Goal: Information Seeking & Learning: Check status

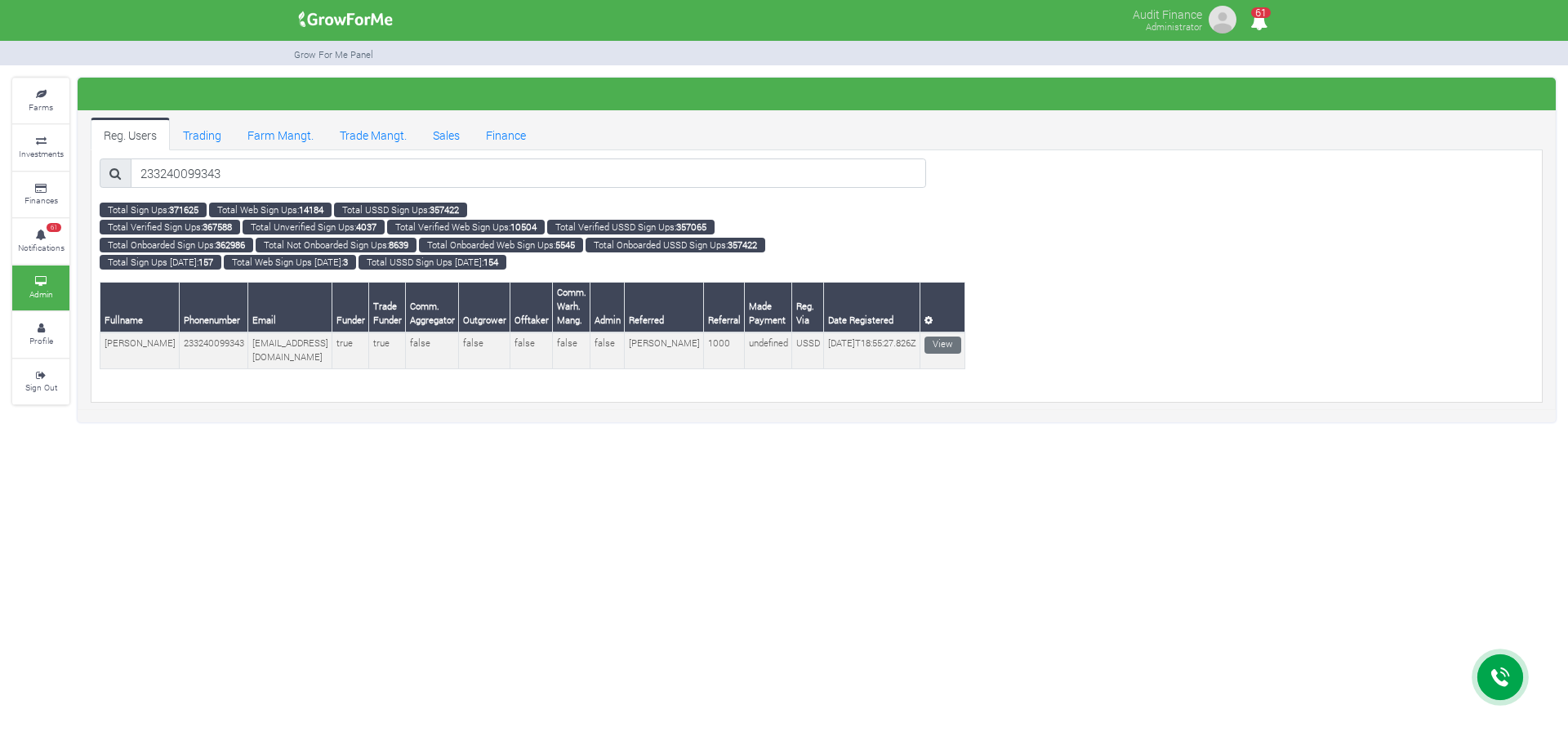
click at [436, 137] on link "Sales" at bounding box center [446, 133] width 53 height 33
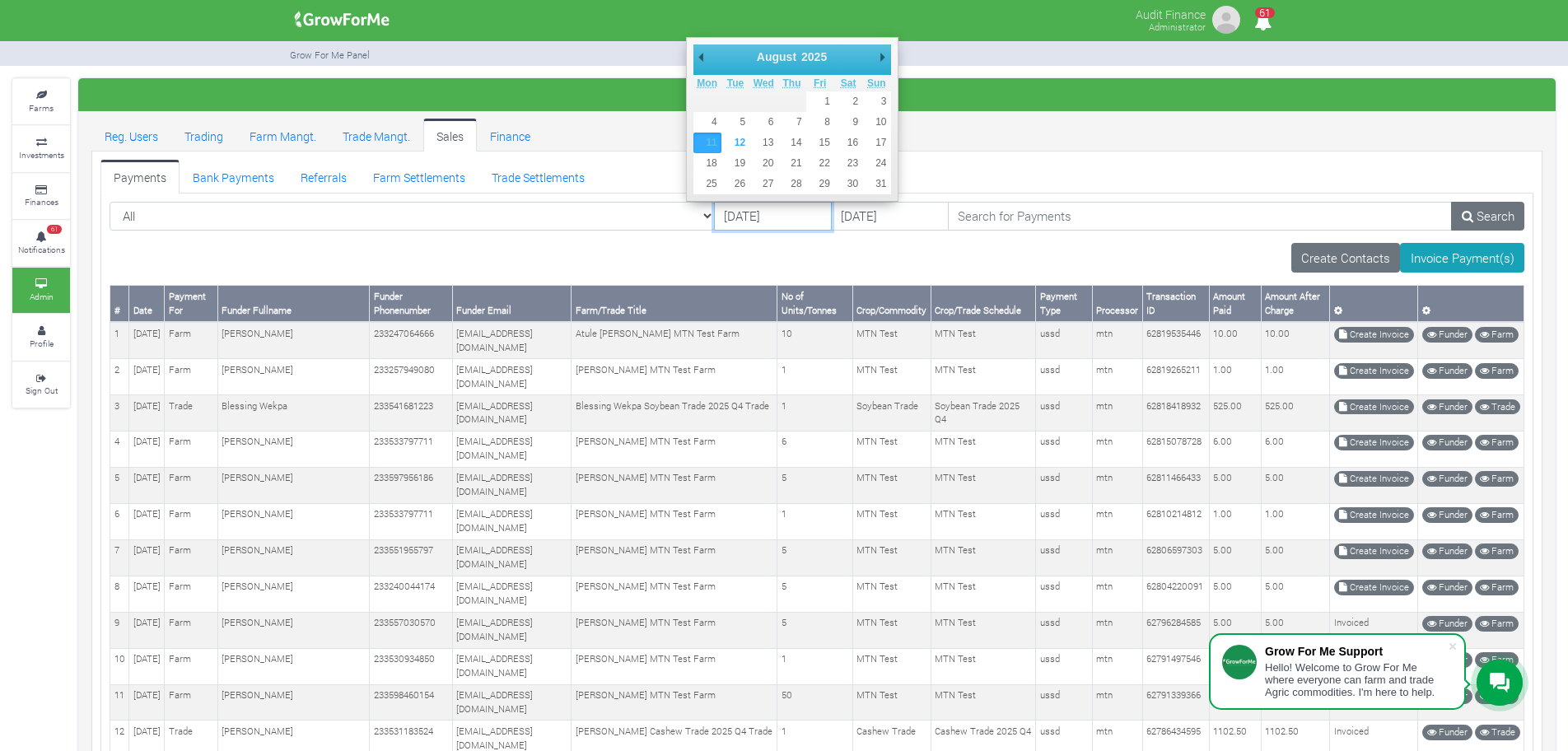
click at [714, 220] on input "[DATE]" at bounding box center [773, 217] width 118 height 30
type input "[DATE]"
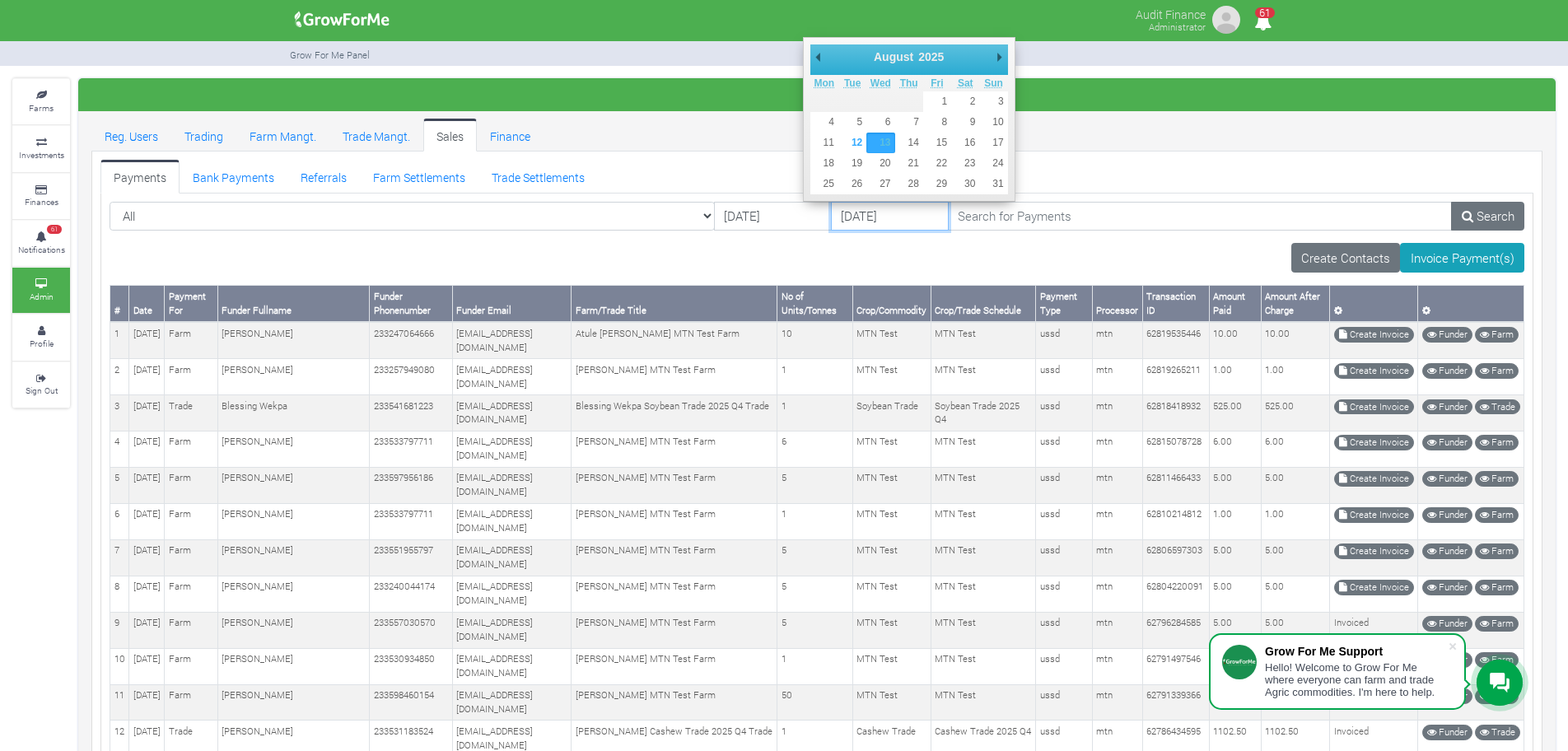
click at [831, 224] on input "13/08/2025" at bounding box center [890, 217] width 118 height 30
type input "[DATE]"
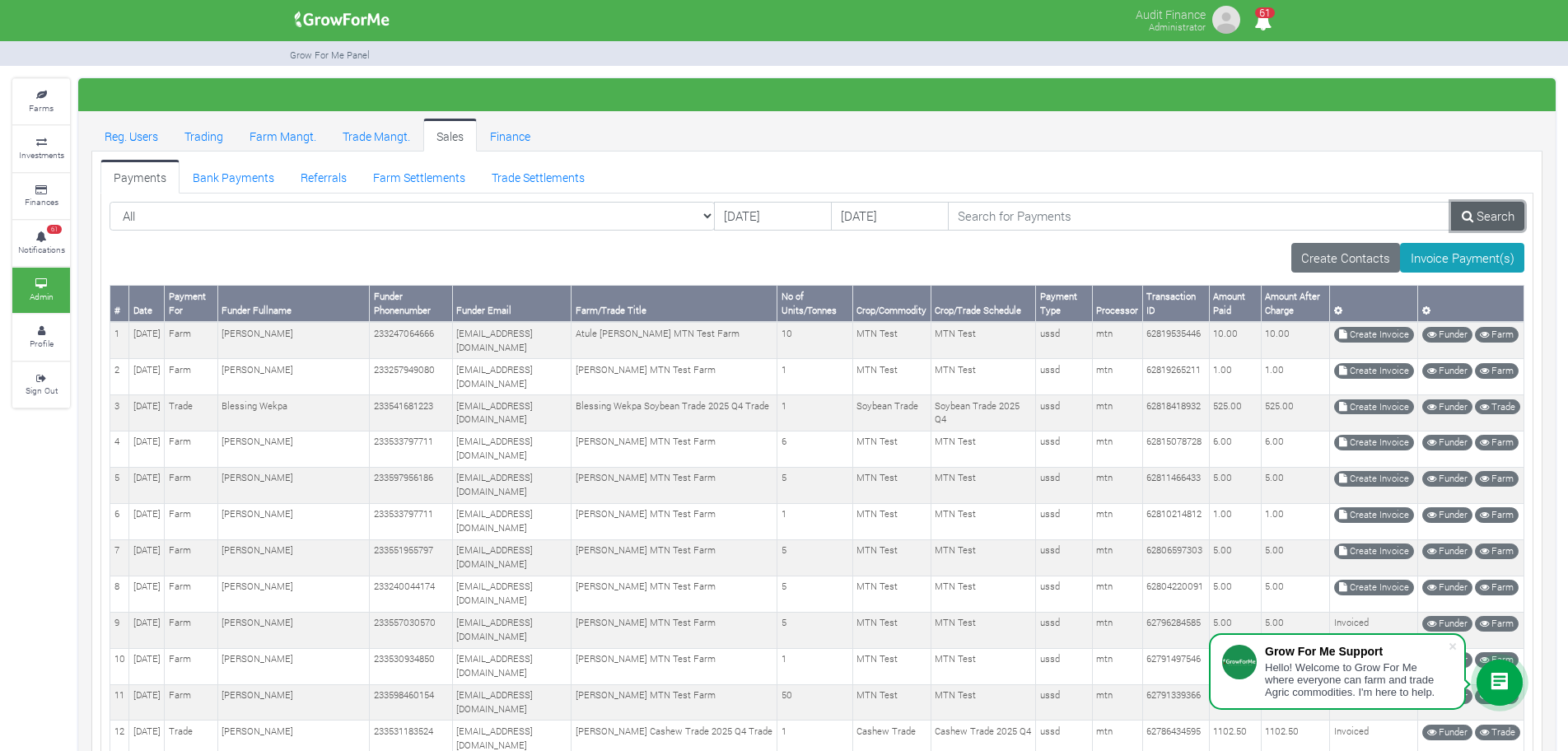
click at [1506, 223] on link "Search" at bounding box center [1488, 217] width 73 height 30
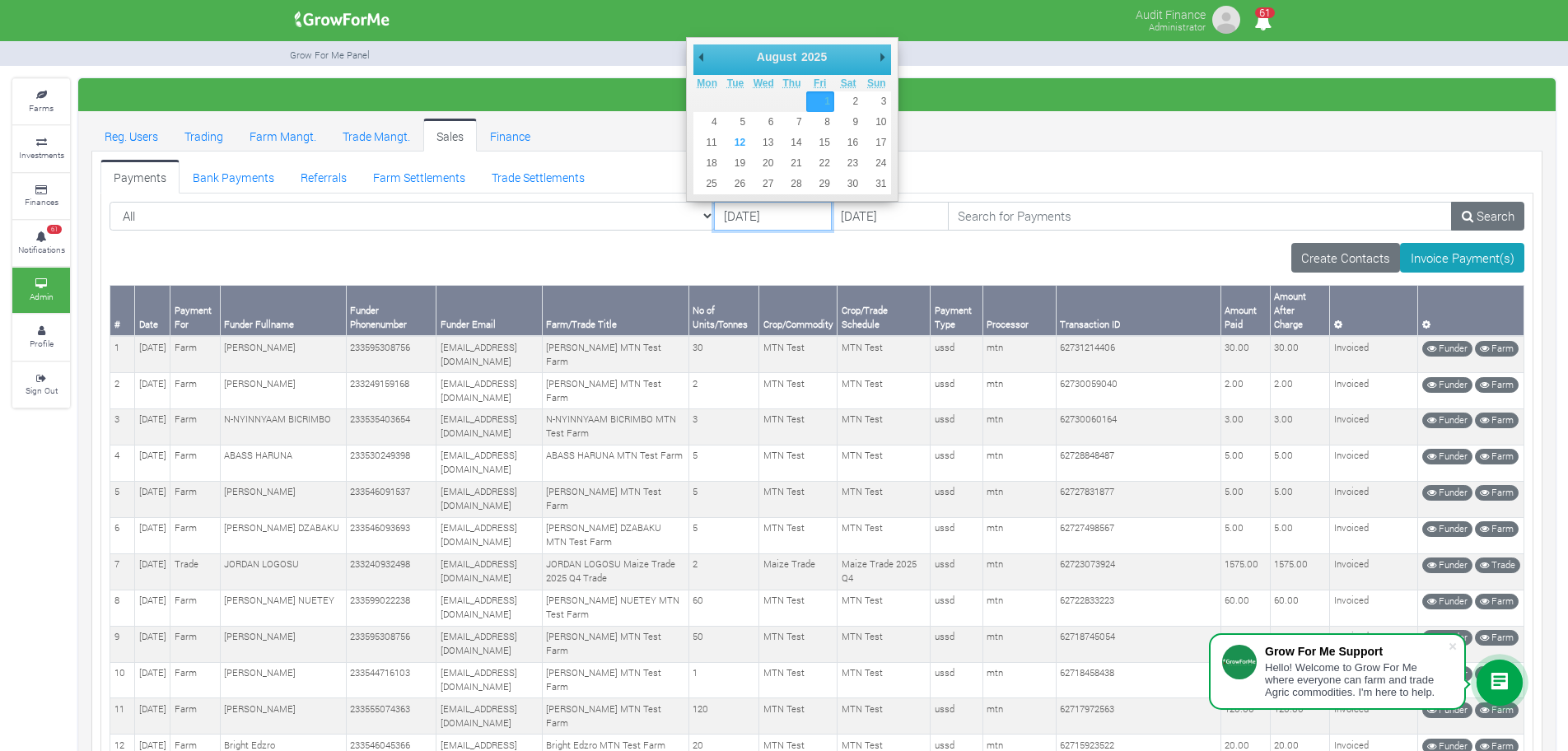
click at [714, 221] on input "[DATE]" at bounding box center [773, 217] width 118 height 30
type input "31/07/2025"
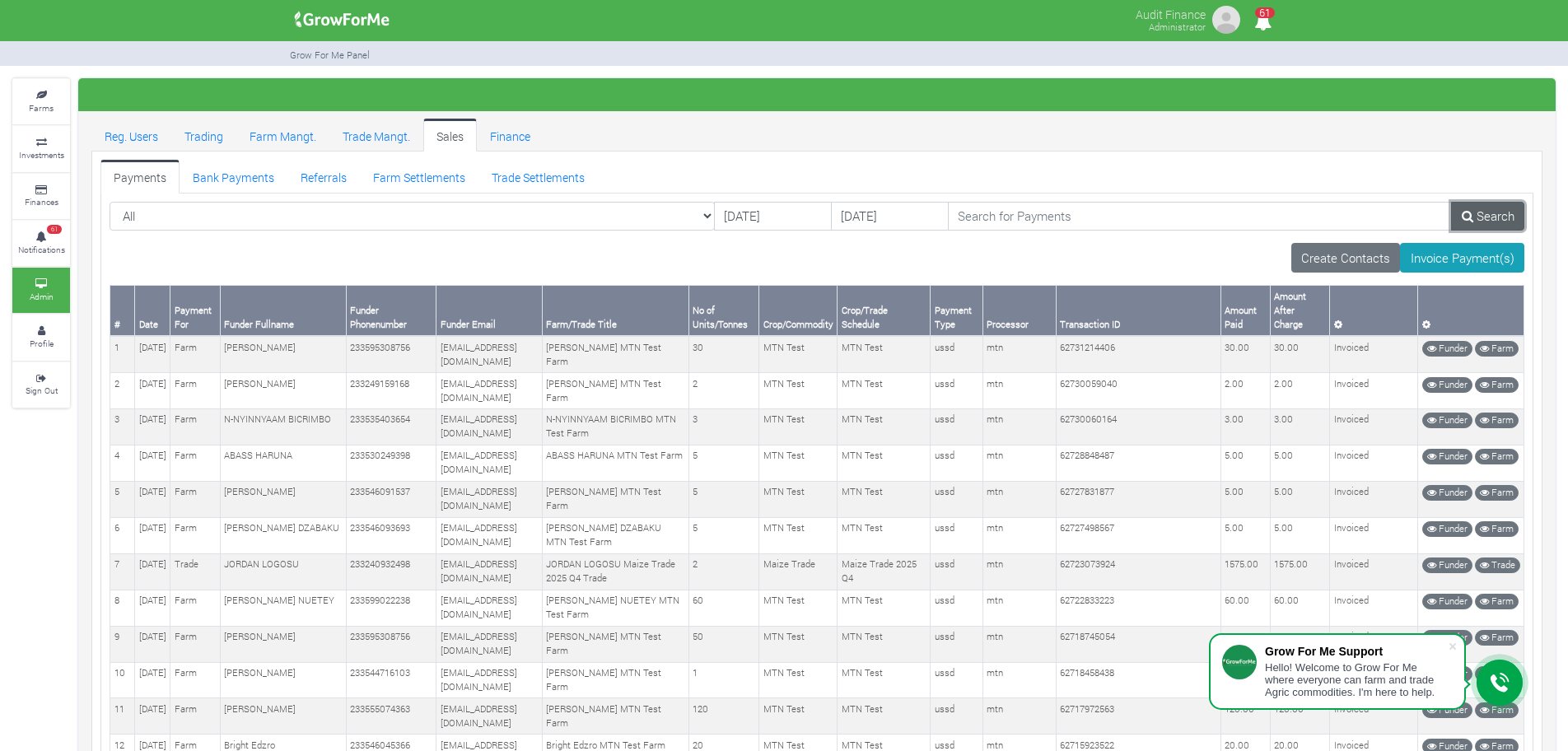
click at [1467, 223] on link "Search" at bounding box center [1488, 217] width 73 height 30
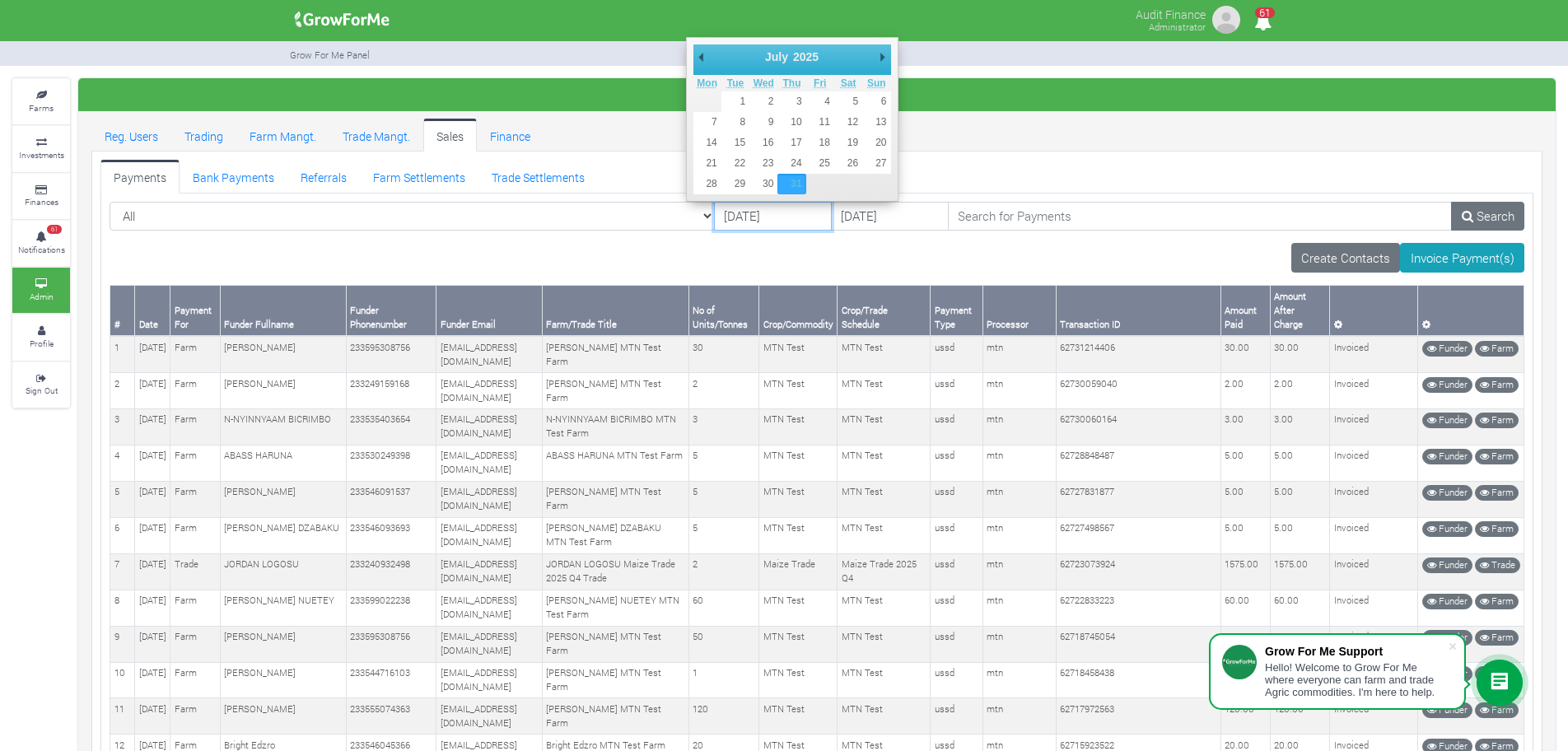
click at [714, 215] on input "31/07/2025" at bounding box center [773, 217] width 118 height 30
type input "[DATE]"
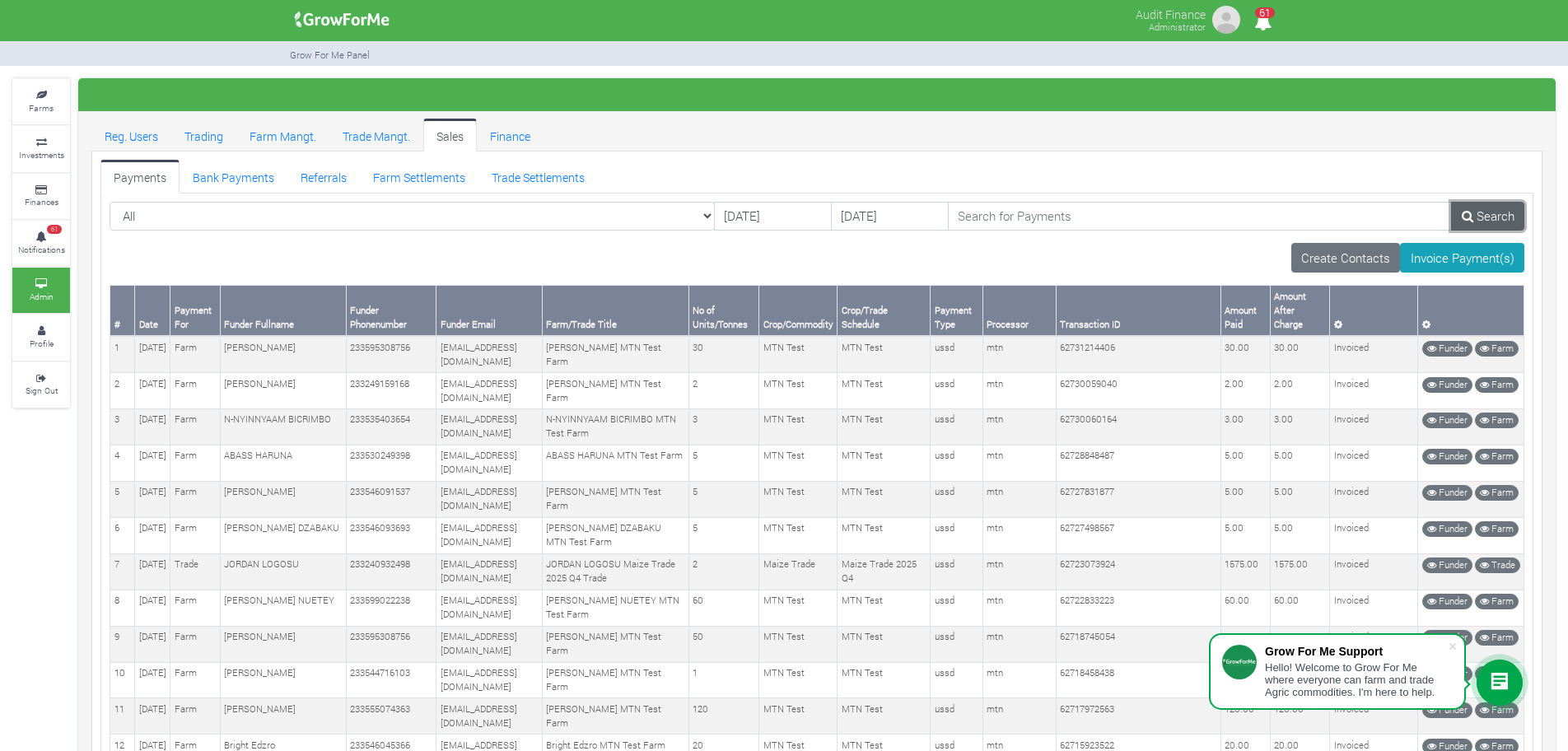
click at [1480, 220] on link "Search" at bounding box center [1488, 217] width 73 height 30
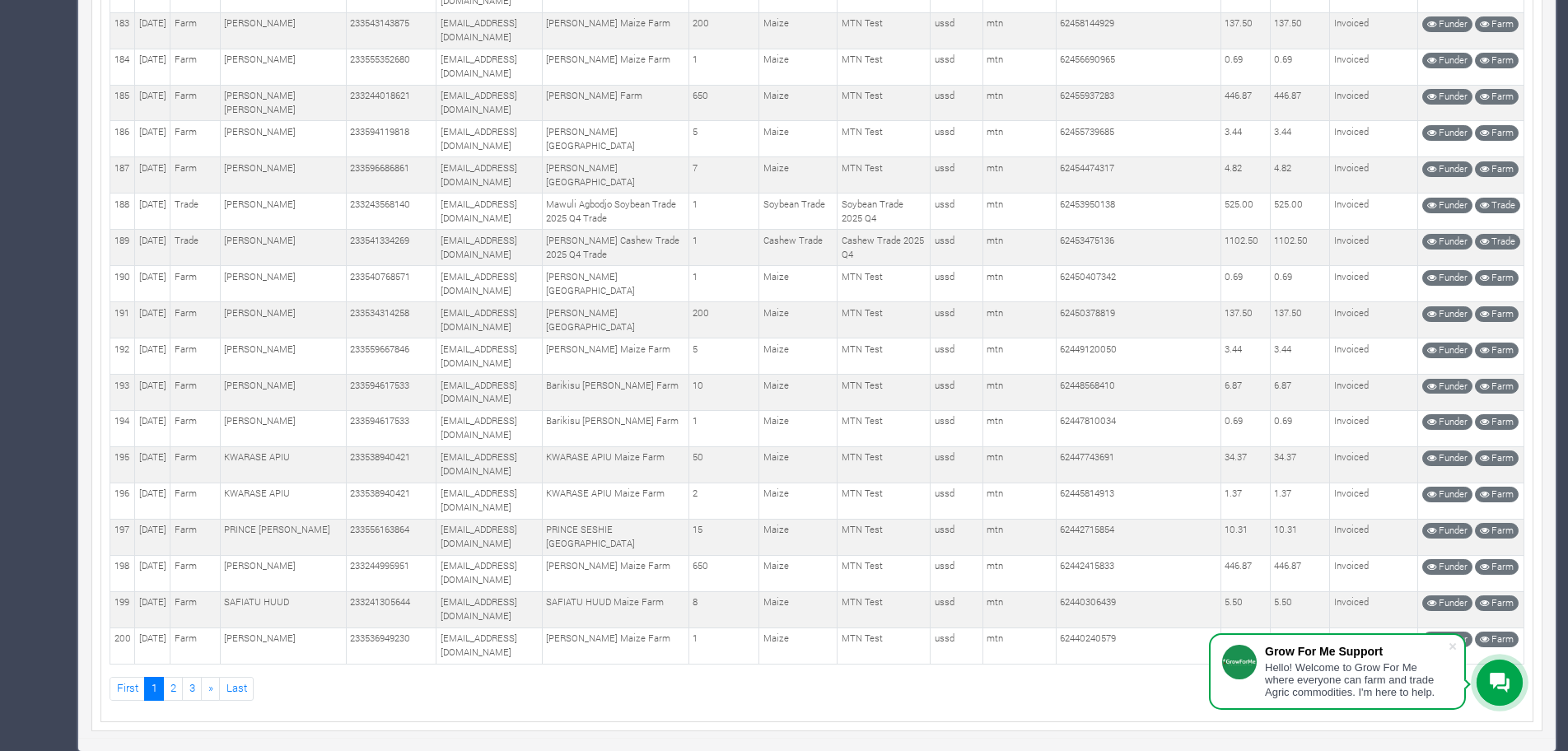
scroll to position [9695, 0]
click at [193, 694] on link "3" at bounding box center [192, 689] width 20 height 24
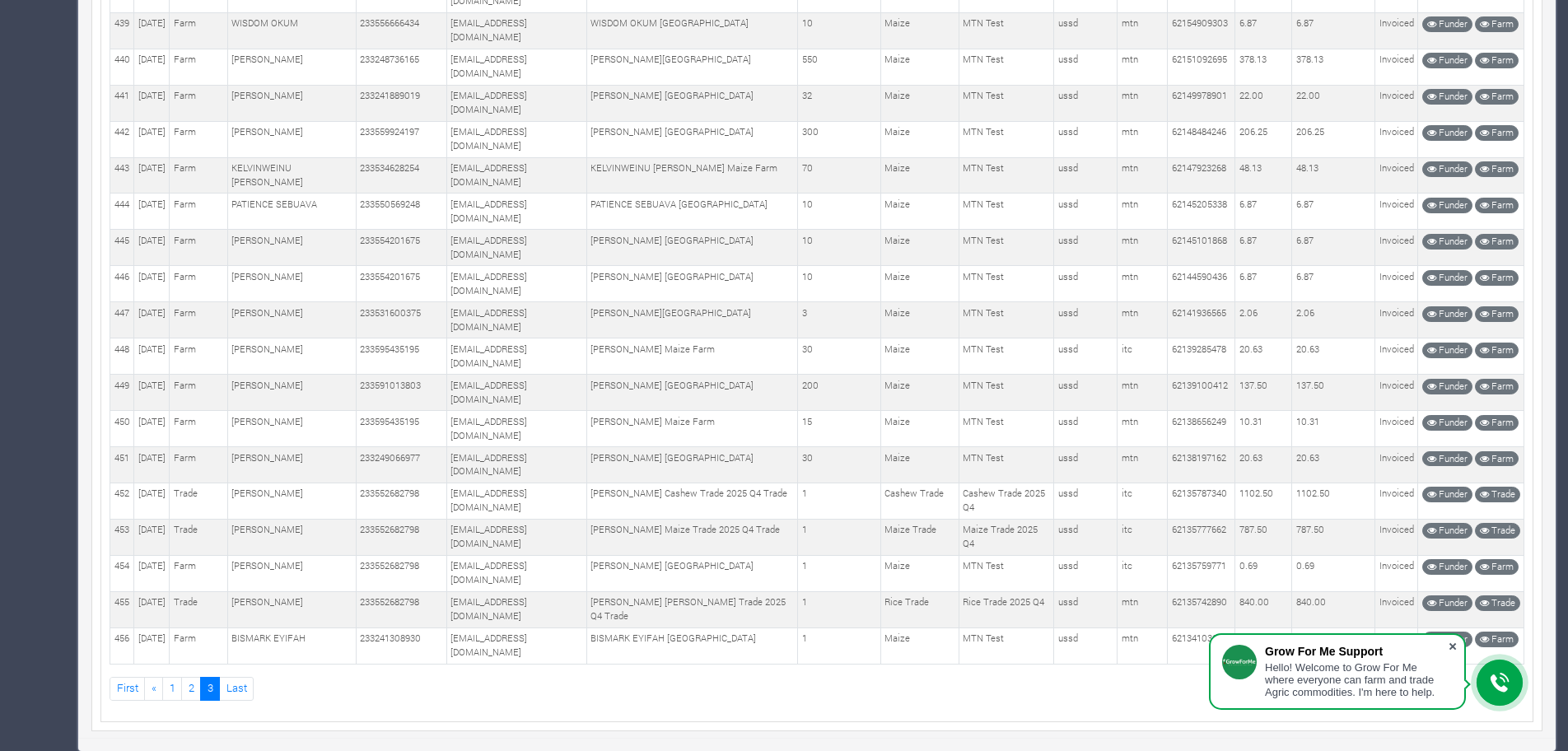
click at [1455, 645] on span at bounding box center [1453, 647] width 17 height 17
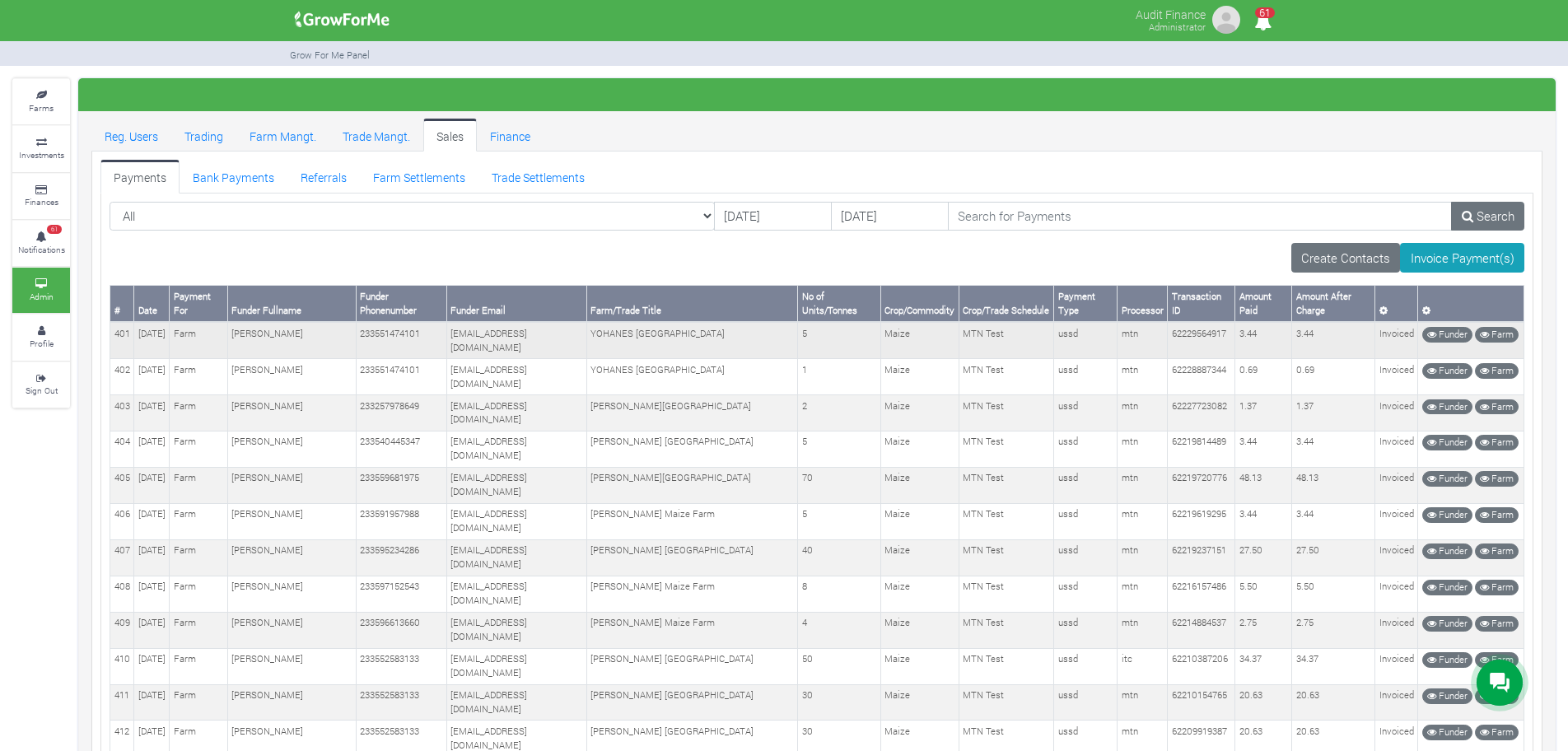
drag, startPoint x: 1417, startPoint y: 648, endPoint x: 111, endPoint y: 357, distance: 1338.0
copy tbody "401 [DATE][GEOGRAPHIC_DATA] 233551474101 [EMAIL_ADDRESS][DOMAIN_NAME] YOHANES […"
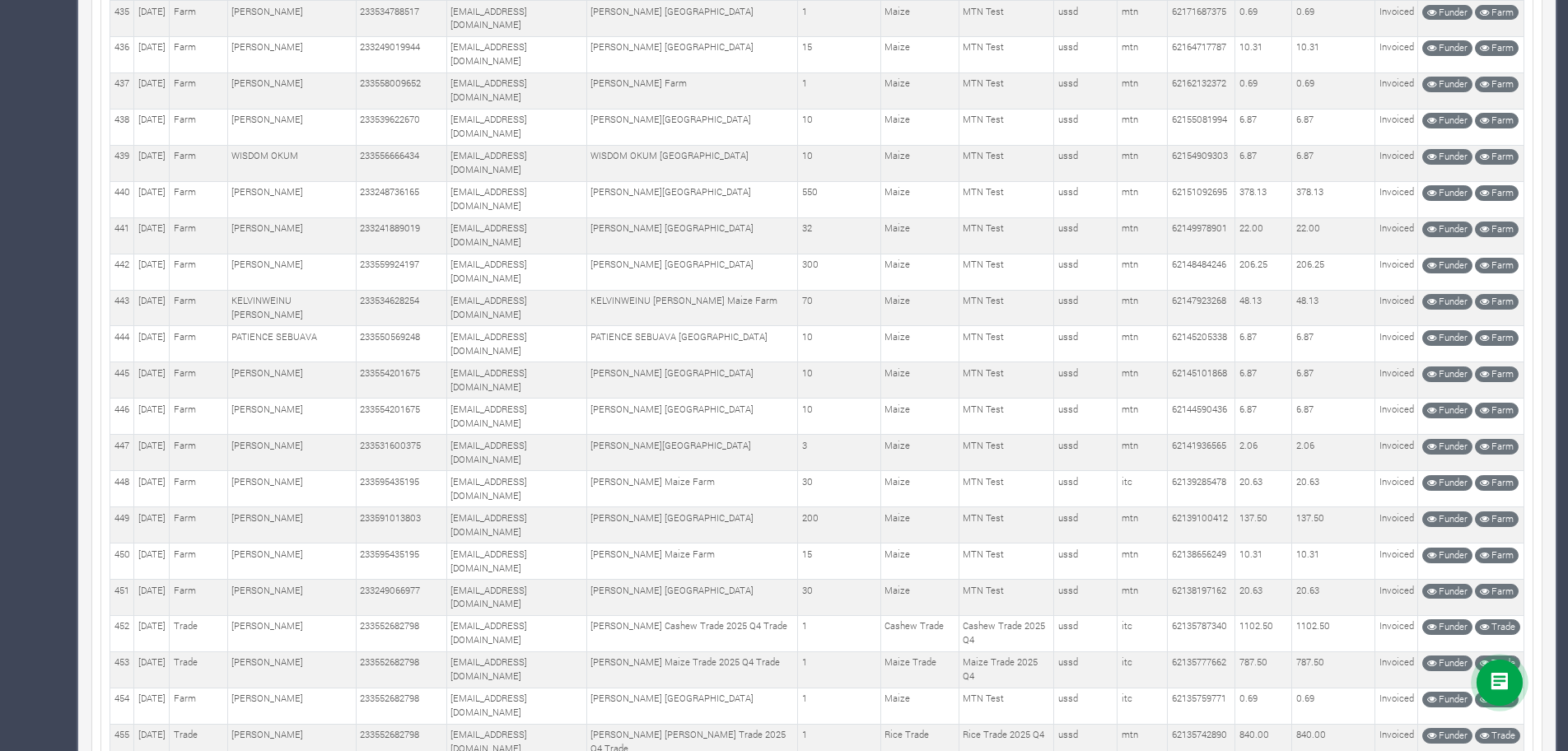
scroll to position [1686, 0]
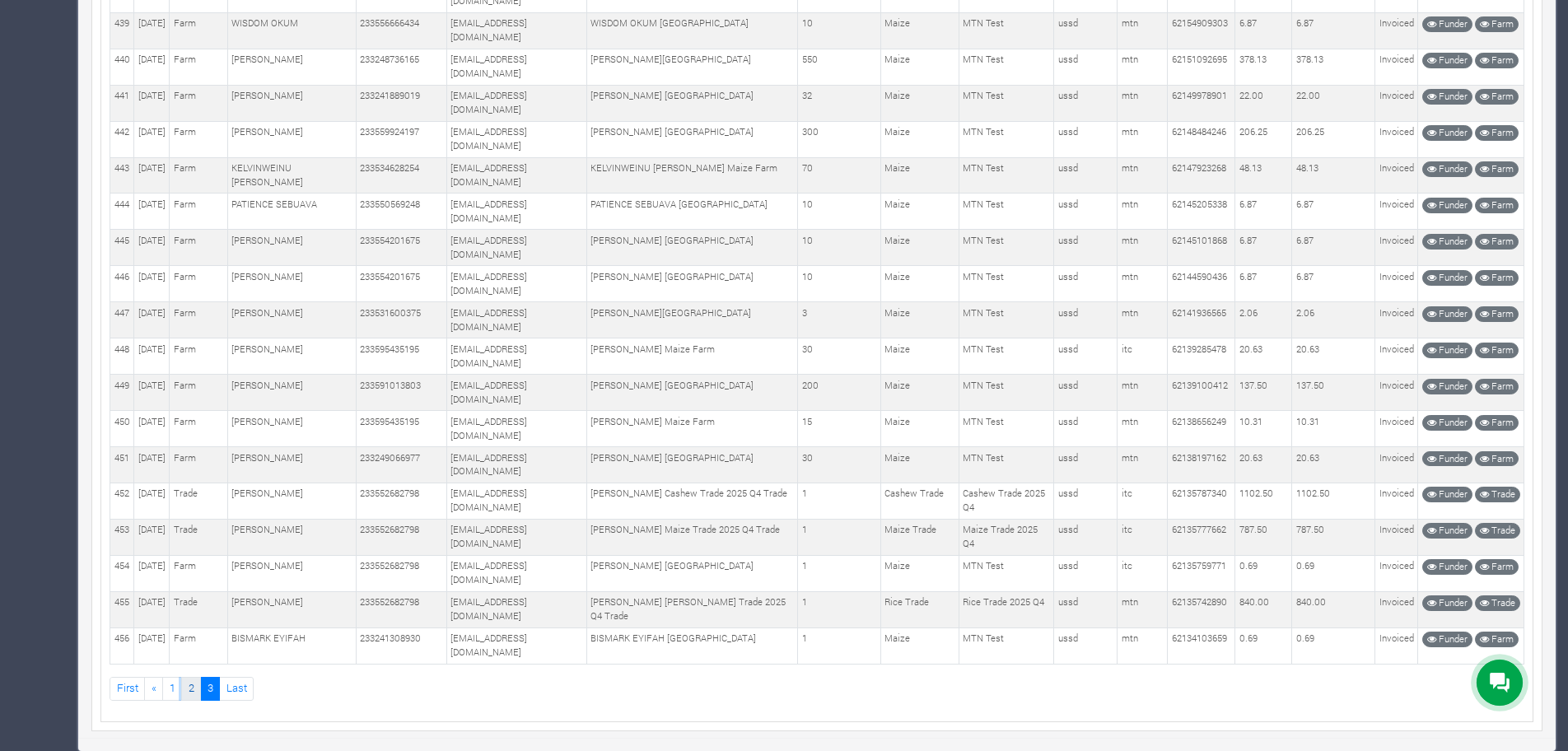
click at [188, 686] on link "2" at bounding box center [191, 689] width 20 height 24
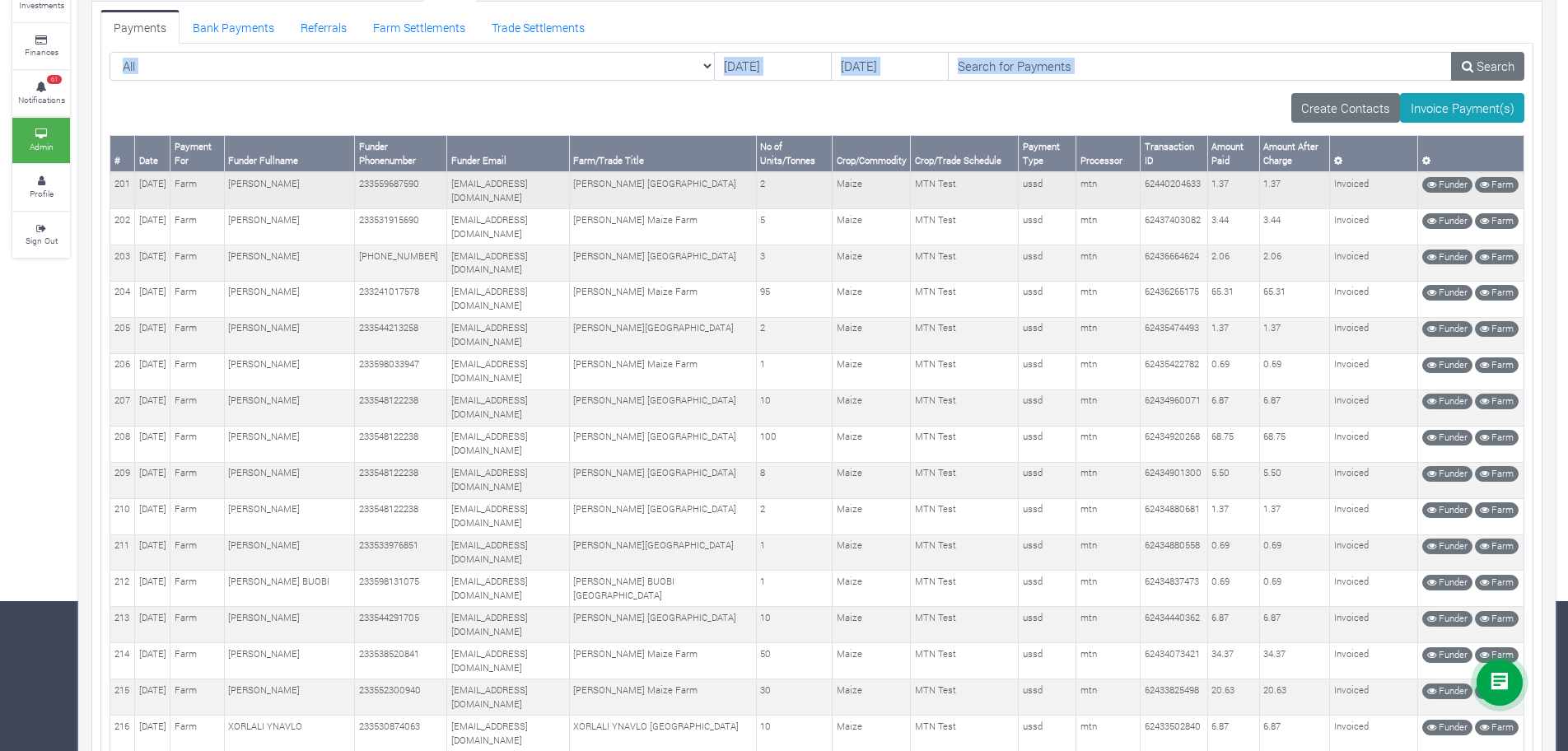
scroll to position [147, 0]
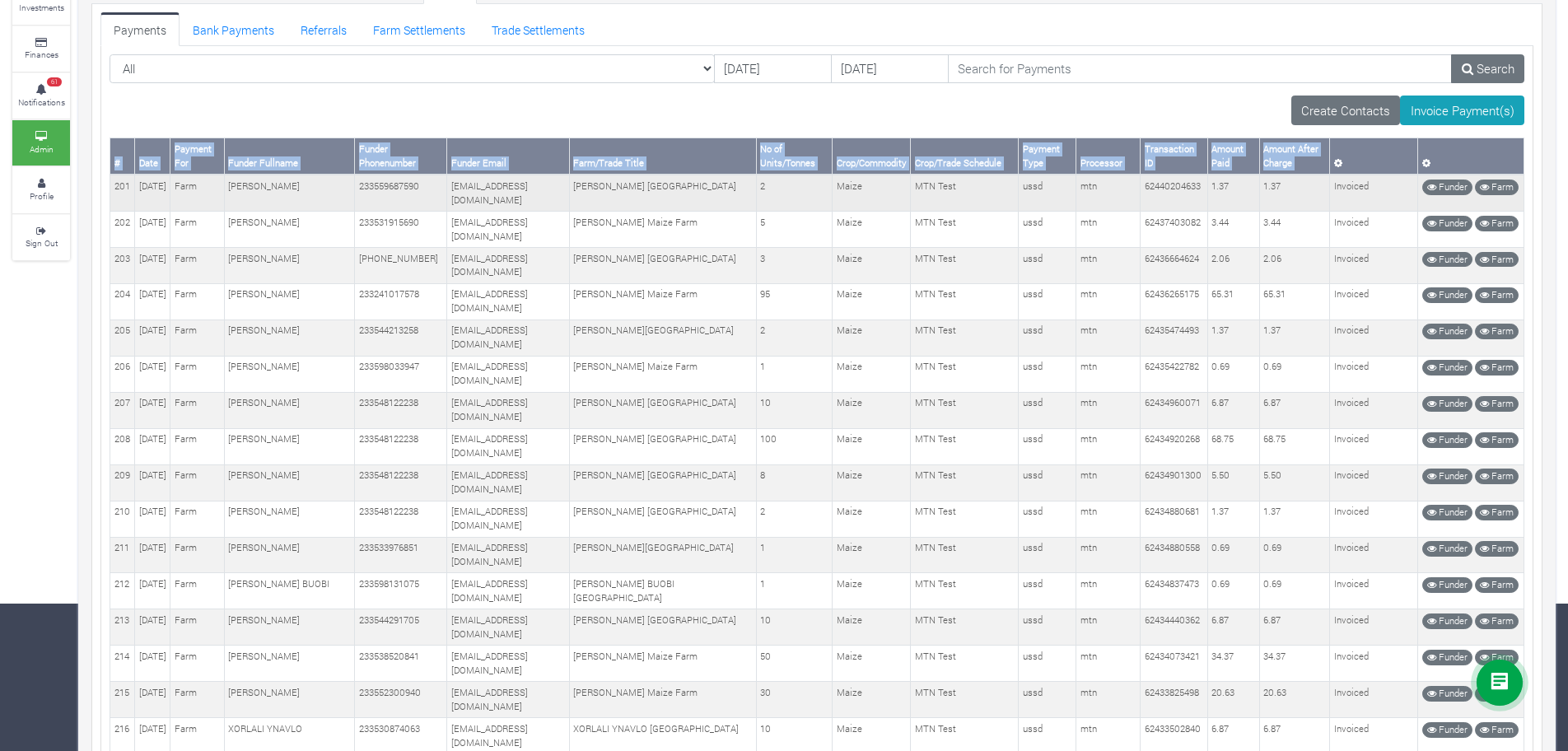
drag, startPoint x: 1421, startPoint y: 668, endPoint x: 115, endPoint y: 184, distance: 1392.8
copy table "# Date Payment For Funder Fullname Funder Phonenumber Funder Email Farm/Trade T…"
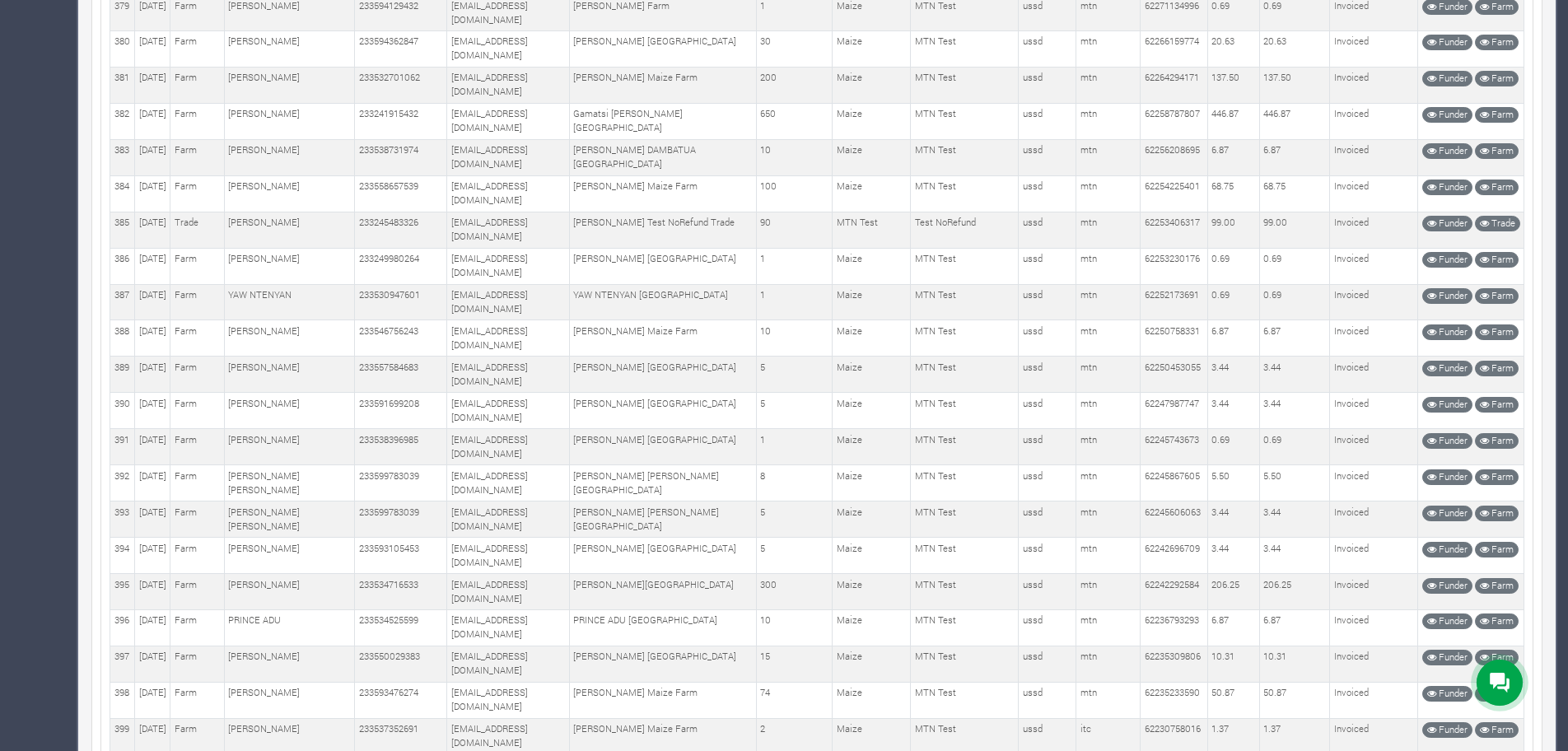
scroll to position [6899, 0]
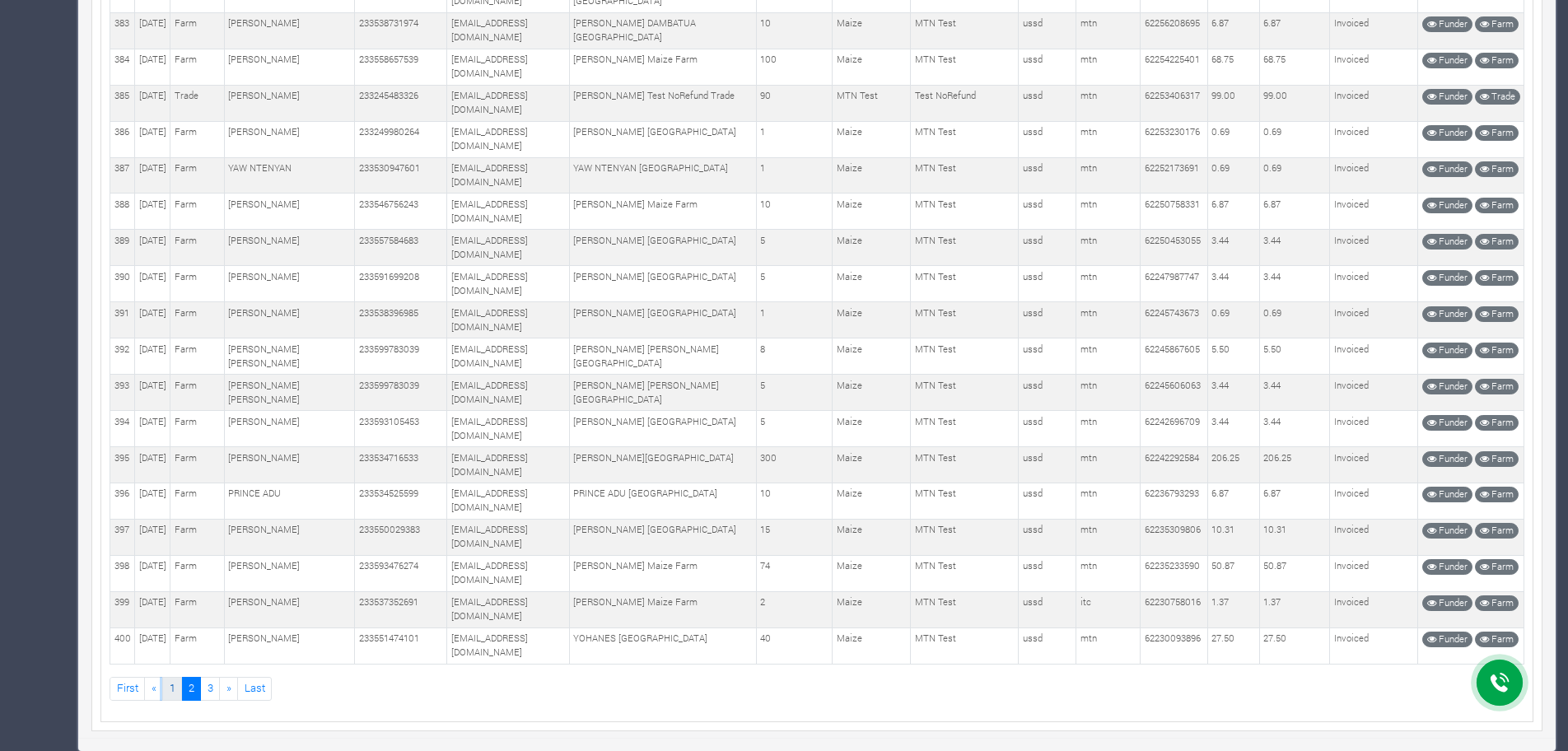
click at [175, 686] on link "1" at bounding box center [172, 689] width 20 height 24
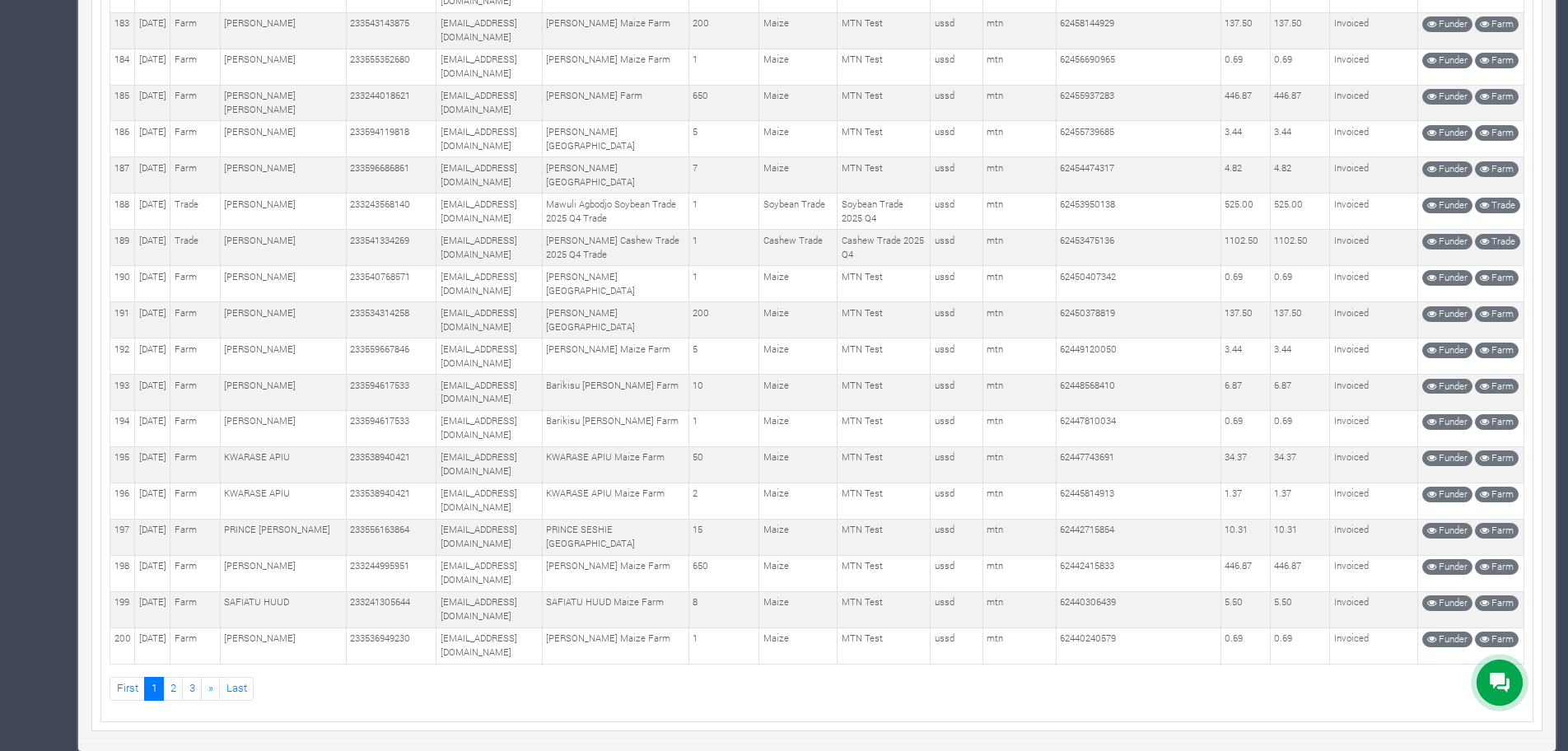
scroll to position [9695, 0]
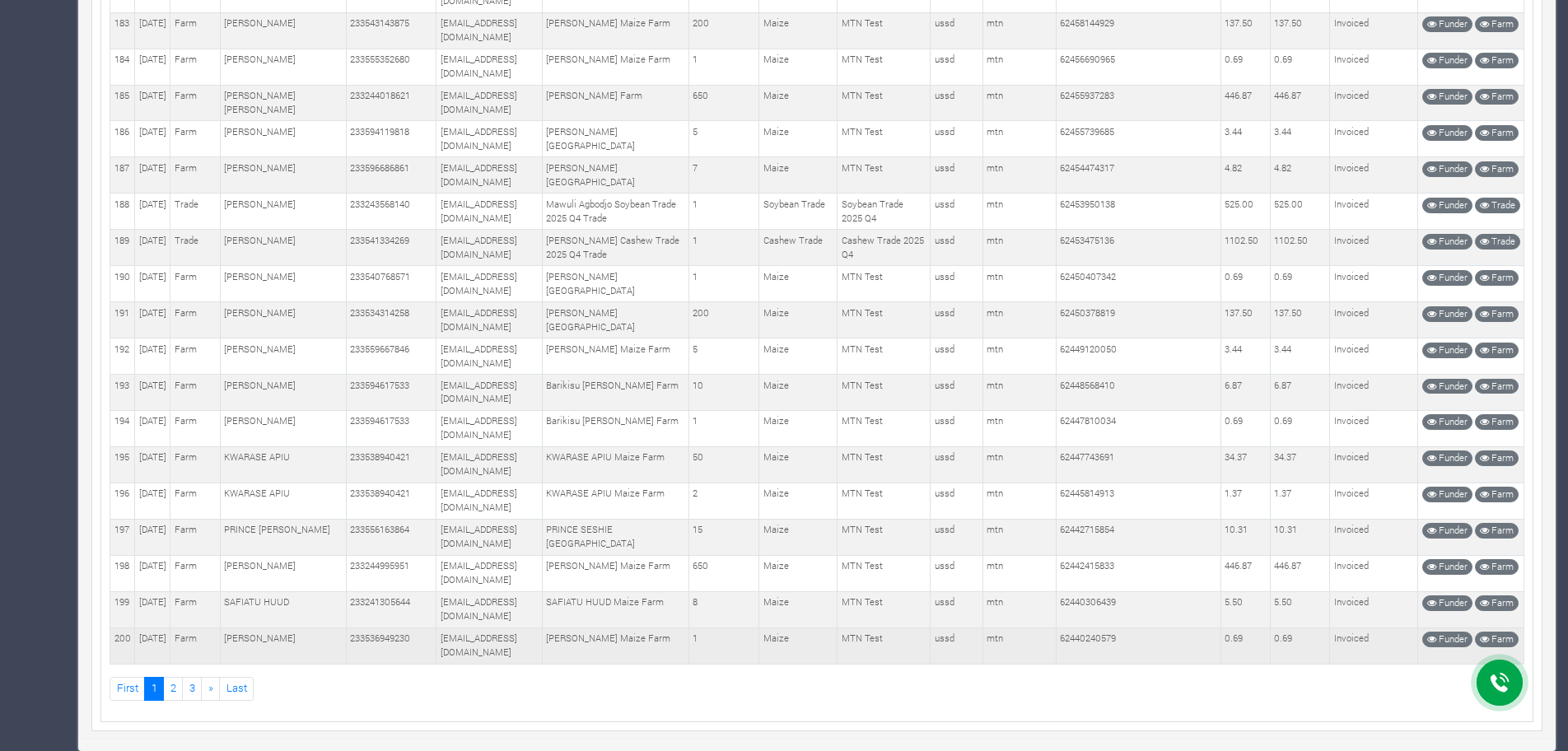
drag, startPoint x: 114, startPoint y: 336, endPoint x: 1380, endPoint y: 643, distance: 1302.7
copy tbody "1 [DATE][GEOGRAPHIC_DATA][PERSON_NAME] 233595308756 [EMAIL_ADDRESS][DOMAIN_NAME…"
